Goal: Transaction & Acquisition: Purchase product/service

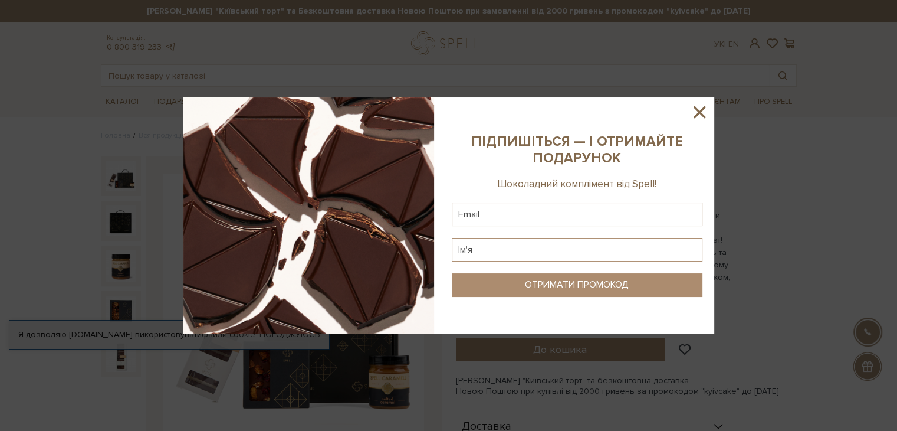
click at [708, 105] on icon at bounding box center [700, 112] width 20 height 20
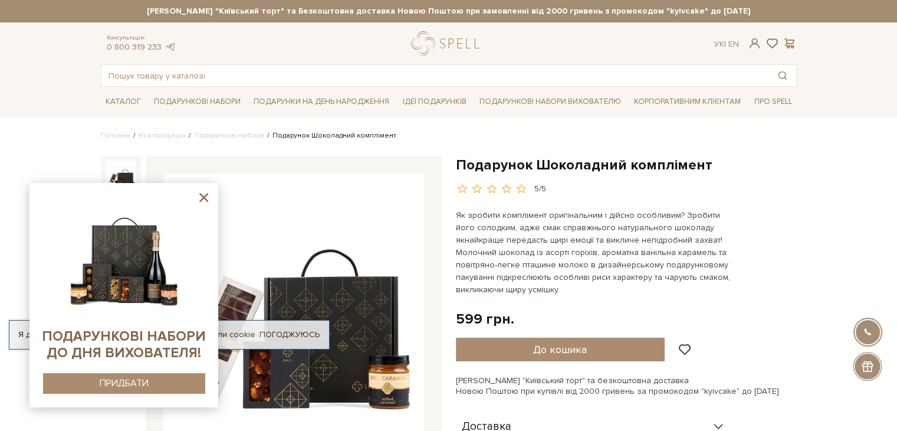
click at [202, 196] on icon at bounding box center [203, 197] width 15 height 15
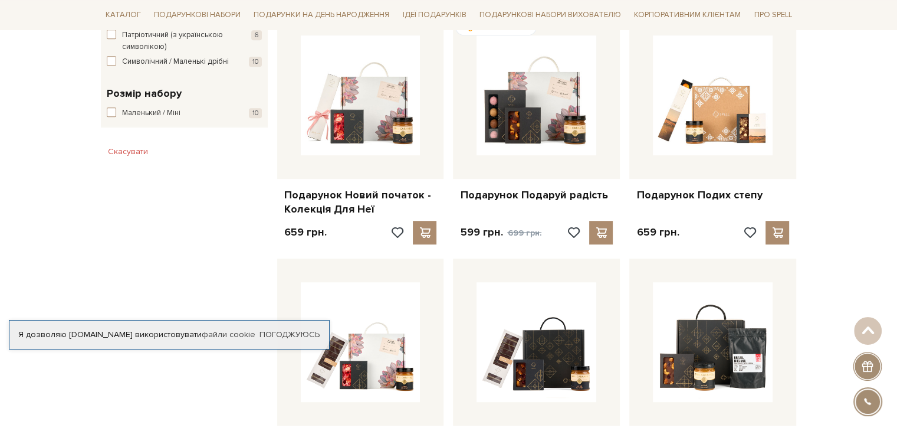
scroll to position [698, 0]
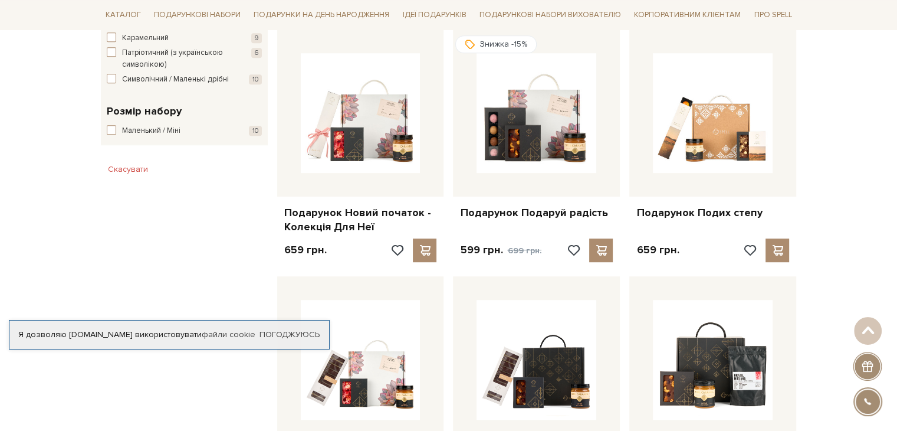
drag, startPoint x: 906, startPoint y: 48, endPoint x: 906, endPoint y: 175, distance: 127.5
click at [897, 175] on html "Подарункові набори SALE Корпоративним клієнтам Доставка і оплата Консультація: …" at bounding box center [448, 436] width 897 height 2268
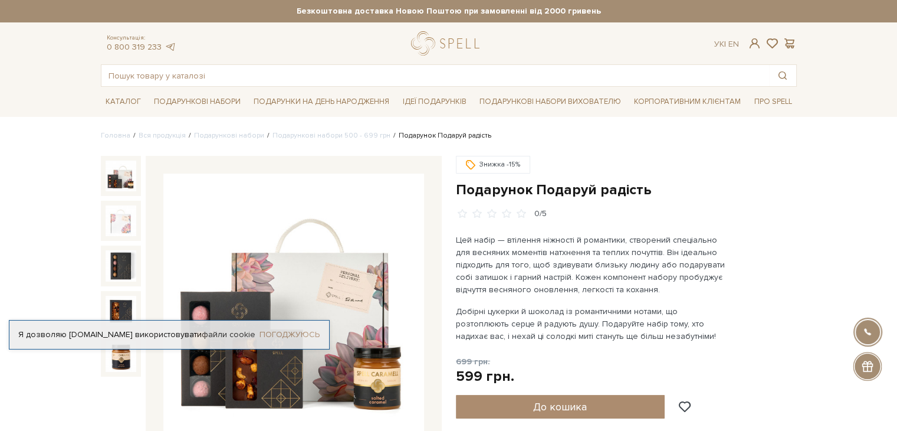
click at [304, 335] on link "Погоджуюсь" at bounding box center [290, 334] width 60 height 11
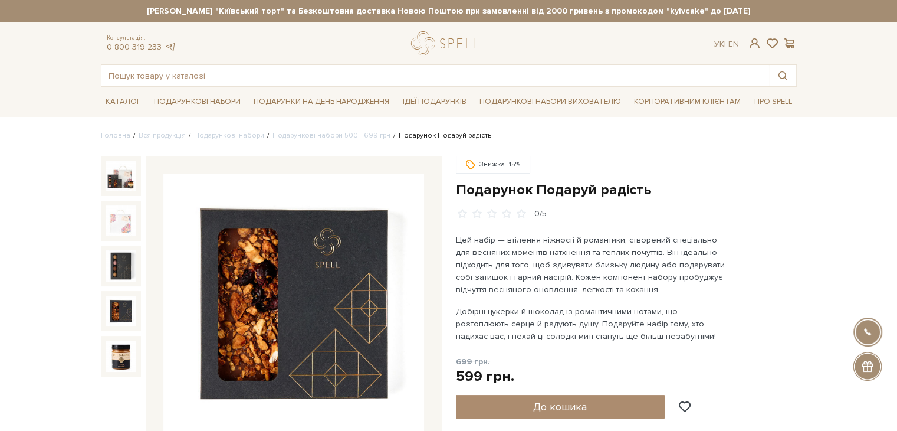
click at [122, 305] on img at bounding box center [121, 311] width 31 height 31
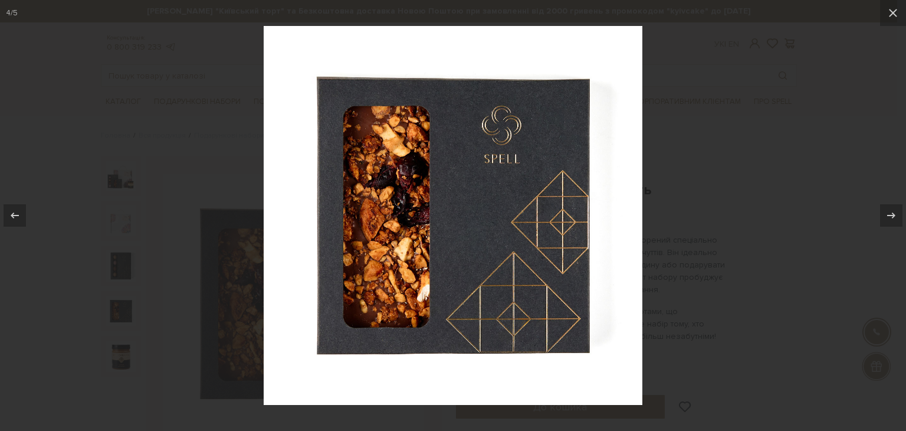
click at [713, 162] on div at bounding box center [453, 215] width 906 height 431
